Goal: Information Seeking & Learning: Learn about a topic

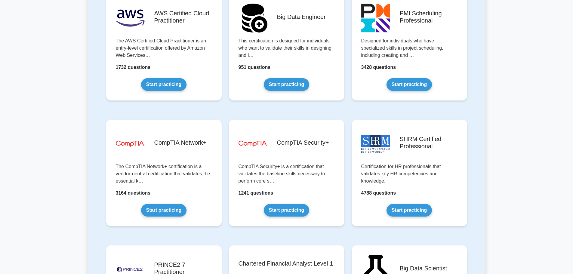
scroll to position [1113, 0]
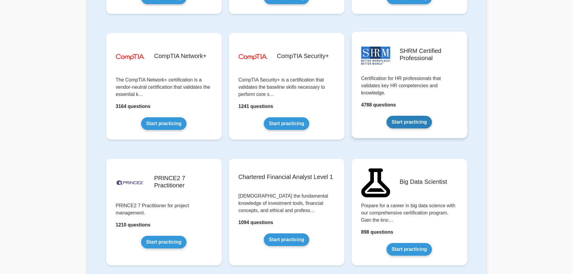
click at [408, 124] on link "Start practicing" at bounding box center [408, 122] width 45 height 13
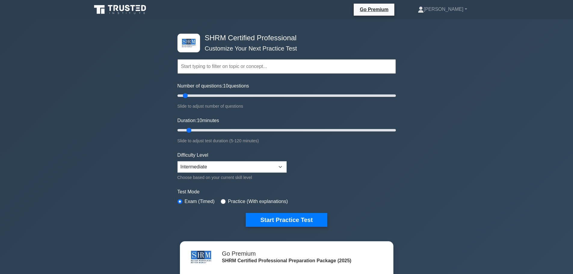
click at [245, 68] on input "text" at bounding box center [286, 66] width 218 height 14
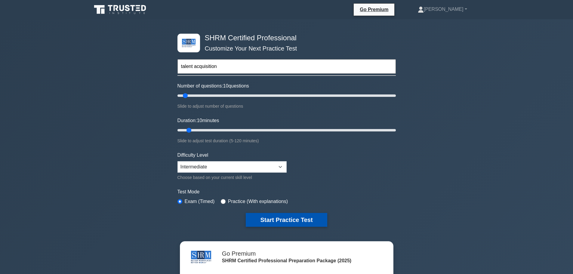
type input "talent acquisition"
click at [269, 224] on button "Start Practice Test" at bounding box center [286, 220] width 81 height 14
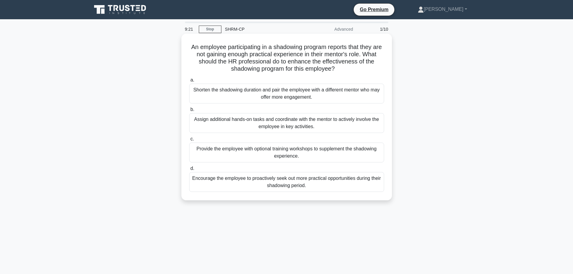
click at [285, 124] on div "Assign additional hands-on tasks and coordinate with the mentor to actively inv…" at bounding box center [286, 123] width 195 height 20
click at [189, 112] on input "b. Assign additional hands-on tasks and coordinate with the mentor to actively …" at bounding box center [189, 110] width 0 height 4
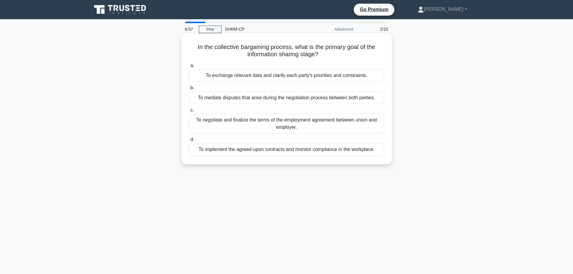
click at [273, 75] on div "To exchange relevant data and clarify each party's priorities and constraints." at bounding box center [286, 75] width 195 height 13
click at [189, 68] on input "a. To exchange relevant data and clarify each party's priorities and constraint…" at bounding box center [189, 66] width 0 height 4
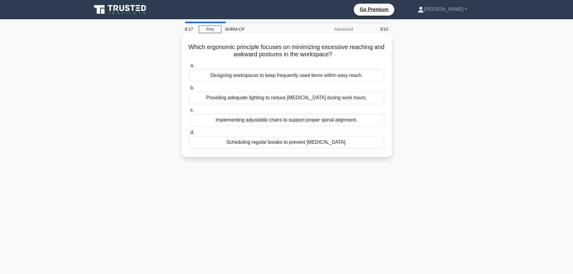
click at [273, 75] on div "Designing workspaces to keep frequently used items within easy reach." at bounding box center [286, 75] width 195 height 13
click at [189, 68] on input "a. Designing workspaces to keep frequently used items within easy reach." at bounding box center [189, 66] width 0 height 4
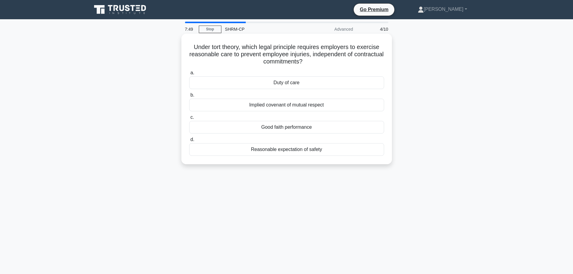
click at [312, 154] on div "Reasonable expectation of safety" at bounding box center [286, 149] width 195 height 13
click at [189, 142] on input "d. Reasonable expectation of safety" at bounding box center [189, 140] width 0 height 4
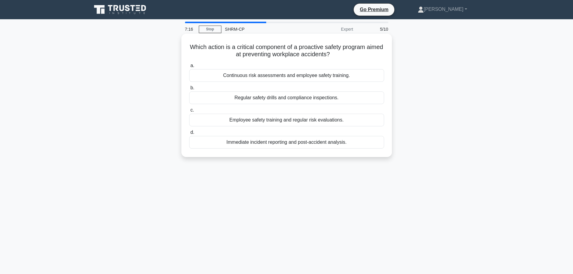
click at [356, 75] on div "Continuous risk assessments and employee safety training." at bounding box center [286, 75] width 195 height 13
click at [189, 68] on input "a. Continuous risk assessments and employee safety training." at bounding box center [189, 66] width 0 height 4
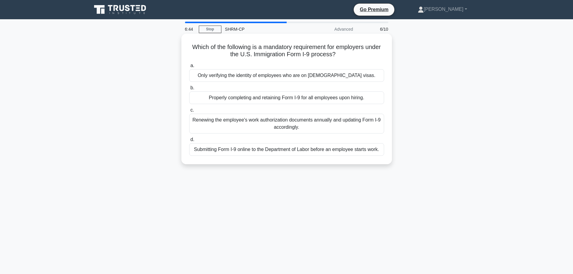
click at [309, 98] on div "Properly completing and retaining Form I-9 for all employees upon hiring." at bounding box center [286, 97] width 195 height 13
click at [189, 90] on input "b. Properly completing and retaining Form I-9 for all employees upon hiring." at bounding box center [189, 88] width 0 height 4
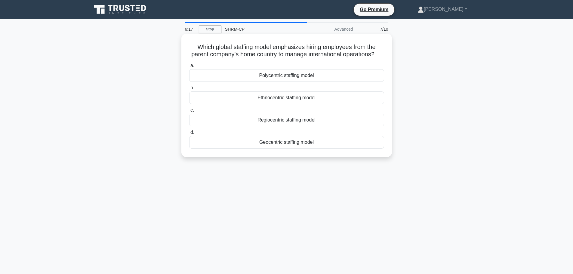
click at [298, 149] on div "Geocentric staffing model" at bounding box center [286, 142] width 195 height 13
click at [189, 134] on input "d. Geocentric staffing model" at bounding box center [189, 133] width 0 height 4
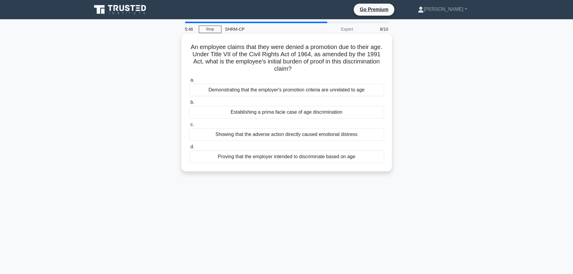
click at [311, 161] on div "Proving that the employer intended to discriminate based on age" at bounding box center [286, 156] width 195 height 13
click at [189, 149] on input "d. Proving that the employer intended to discriminate based on age" at bounding box center [189, 147] width 0 height 4
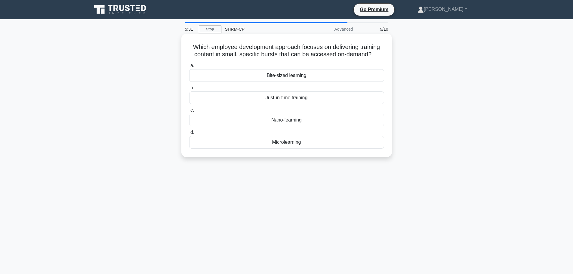
click at [269, 143] on div "Microlearning" at bounding box center [286, 142] width 195 height 13
click at [189, 134] on input "d. Microlearning" at bounding box center [189, 133] width 0 height 4
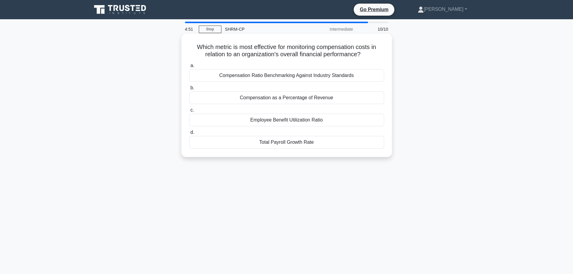
click at [314, 100] on div "Compensation as a Percentage of Revenue" at bounding box center [286, 97] width 195 height 13
click at [189, 90] on input "b. Compensation as a Percentage of Revenue" at bounding box center [189, 88] width 0 height 4
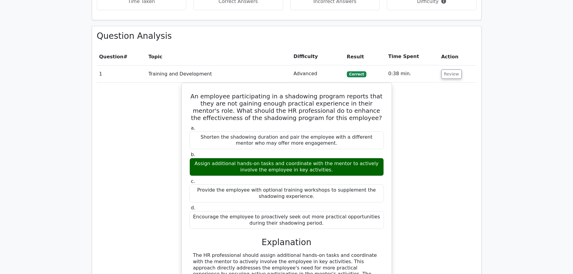
scroll to position [331, 0]
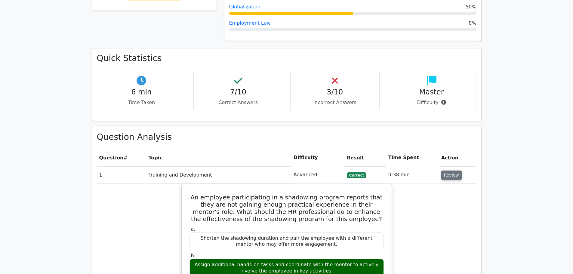
click at [448, 171] on button "Review" at bounding box center [451, 175] width 20 height 9
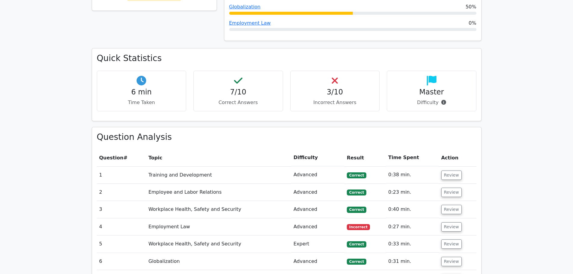
scroll to position [391, 0]
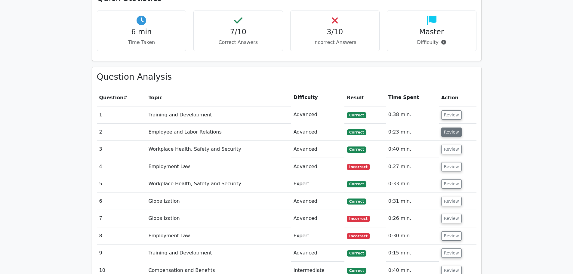
click at [447, 128] on button "Review" at bounding box center [451, 132] width 20 height 9
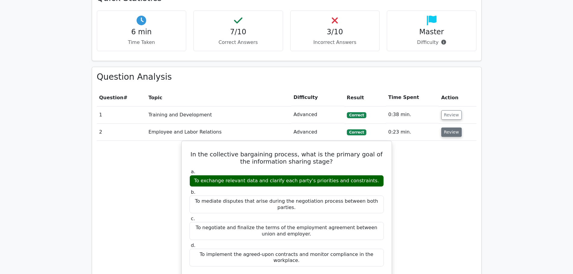
click at [447, 128] on button "Review" at bounding box center [451, 132] width 20 height 9
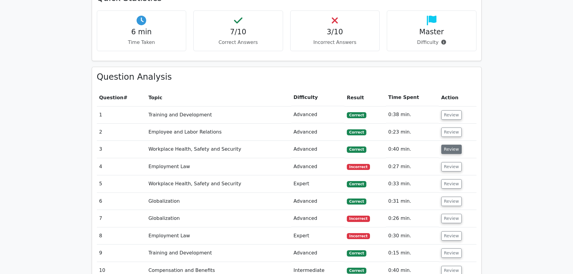
click at [446, 145] on button "Review" at bounding box center [451, 149] width 20 height 9
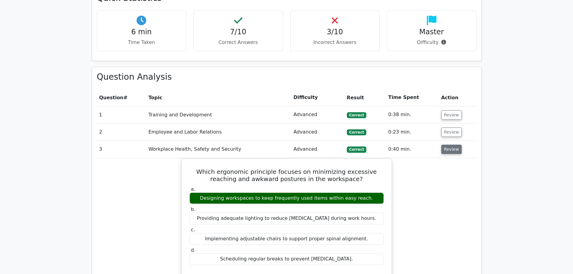
click at [446, 145] on button "Review" at bounding box center [451, 149] width 20 height 9
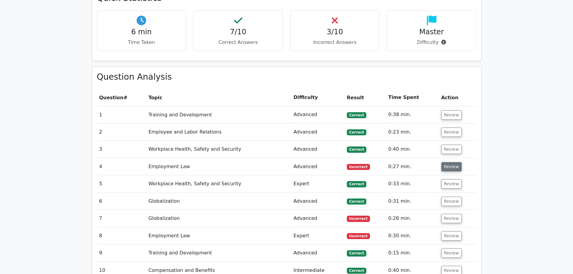
click at [446, 162] on button "Review" at bounding box center [451, 166] width 20 height 9
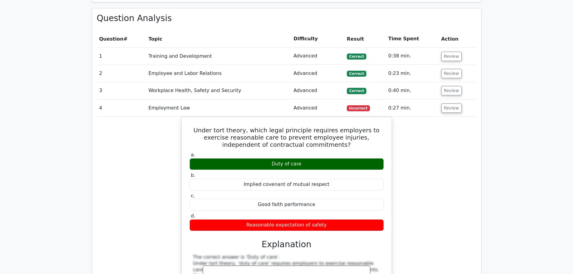
scroll to position [451, 0]
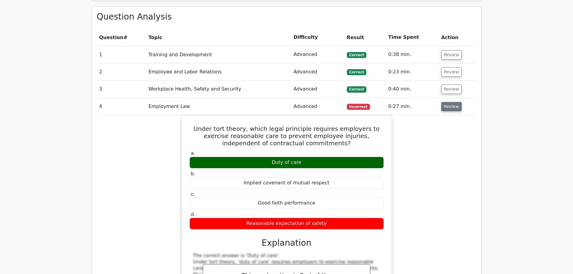
click at [450, 102] on button "Review" at bounding box center [451, 106] width 20 height 9
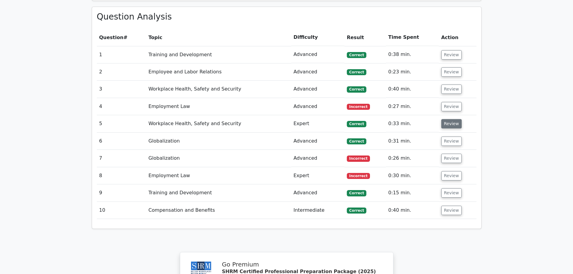
click at [445, 119] on button "Review" at bounding box center [451, 123] width 20 height 9
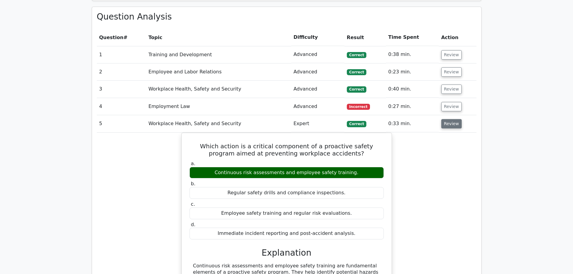
click at [451, 119] on button "Review" at bounding box center [451, 123] width 20 height 9
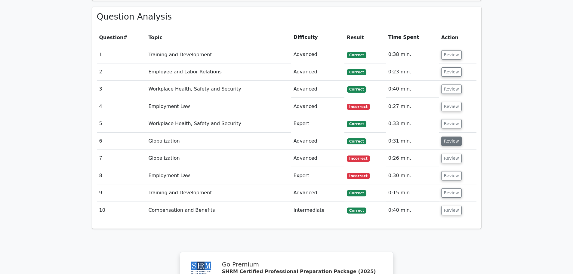
click at [447, 137] on button "Review" at bounding box center [451, 141] width 20 height 9
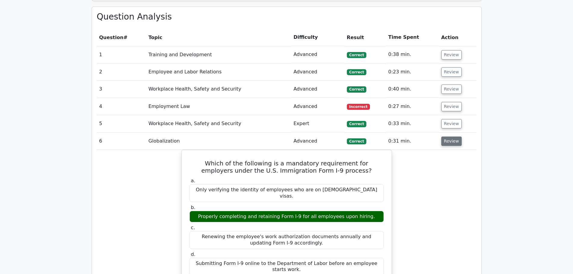
click at [447, 137] on button "Review" at bounding box center [451, 141] width 20 height 9
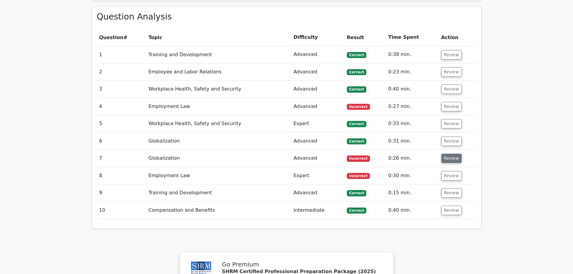
click at [446, 154] on button "Review" at bounding box center [451, 158] width 20 height 9
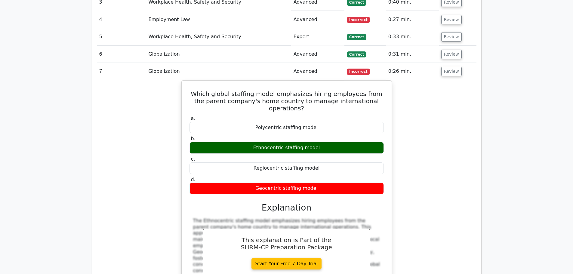
scroll to position [541, 0]
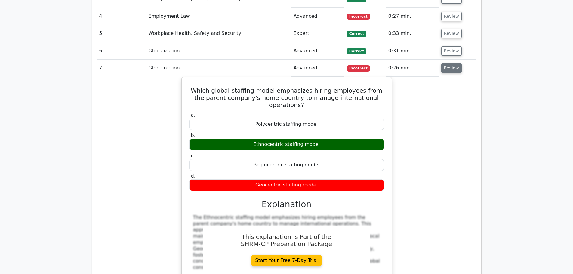
click at [449, 63] on button "Review" at bounding box center [451, 67] width 20 height 9
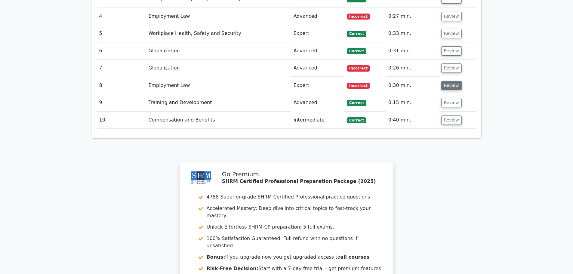
click at [449, 81] on button "Review" at bounding box center [451, 85] width 20 height 9
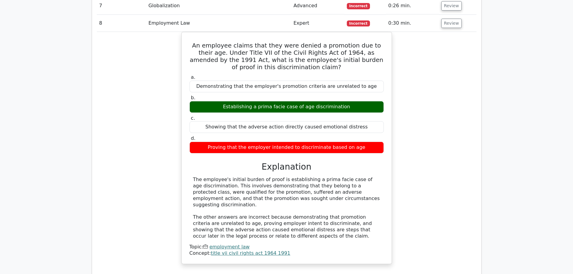
scroll to position [571, 0]
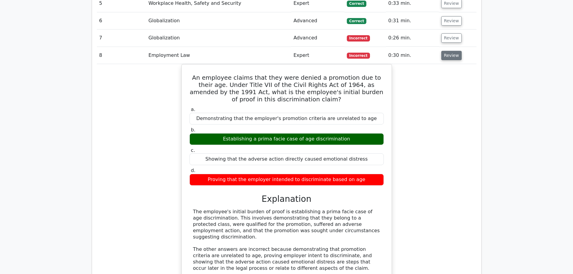
click at [449, 51] on button "Review" at bounding box center [451, 55] width 20 height 9
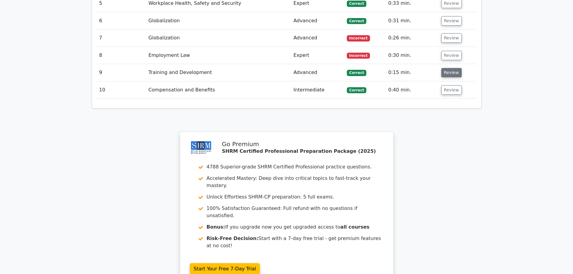
click at [442, 68] on button "Review" at bounding box center [451, 72] width 20 height 9
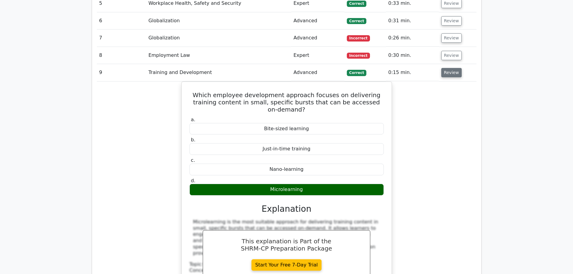
click at [442, 68] on button "Review" at bounding box center [451, 72] width 20 height 9
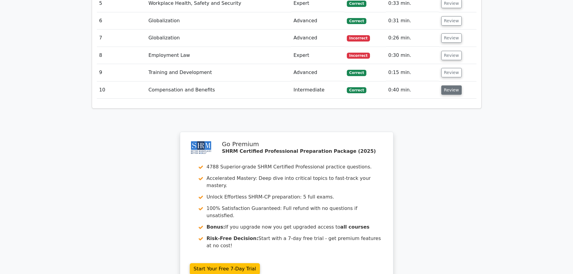
click at [447, 85] on button "Review" at bounding box center [451, 89] width 20 height 9
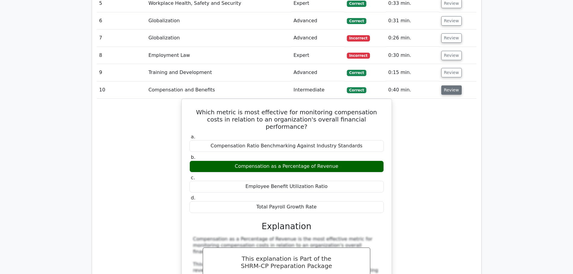
click at [454, 85] on button "Review" at bounding box center [451, 89] width 20 height 9
